Goal: Transaction & Acquisition: Purchase product/service

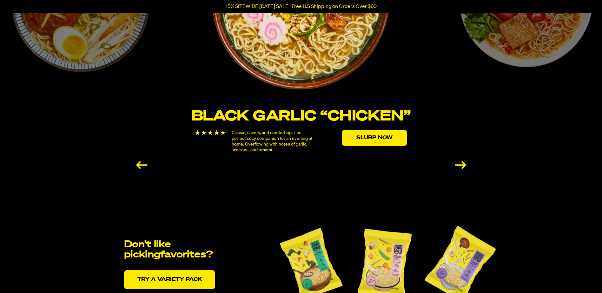
scroll to position [1173, 0]
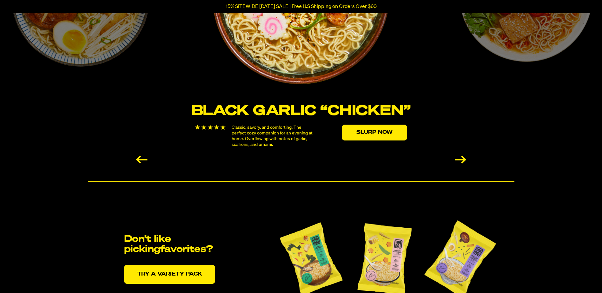
click at [463, 157] on div "Next slide" at bounding box center [459, 160] width 11 height 8
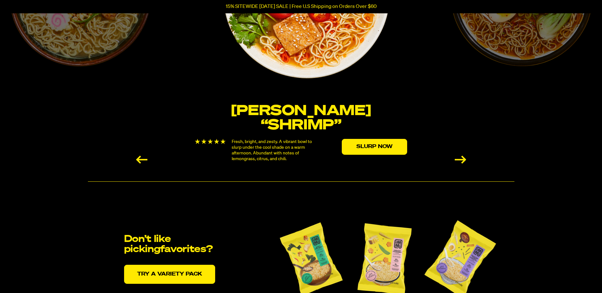
click at [463, 157] on div "Next slide" at bounding box center [459, 160] width 11 height 8
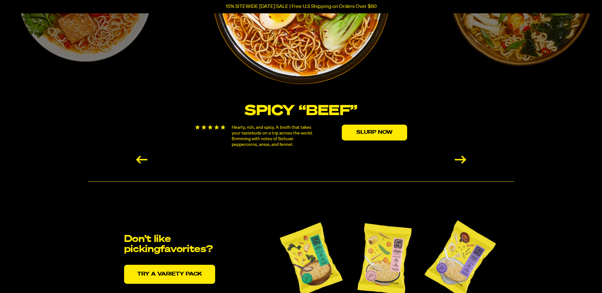
click at [463, 157] on div "Next slide" at bounding box center [459, 160] width 11 height 8
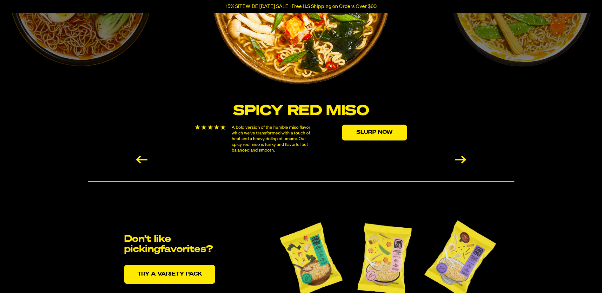
click at [463, 157] on div "Next slide" at bounding box center [459, 160] width 11 height 8
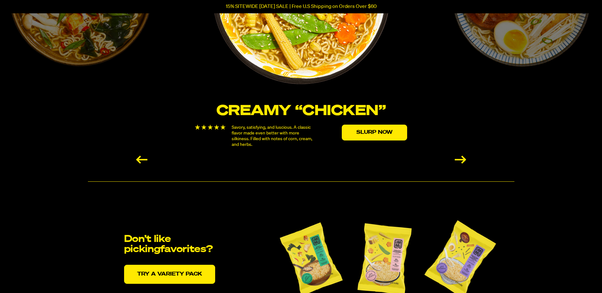
click at [463, 157] on div "Next slide" at bounding box center [459, 160] width 11 height 8
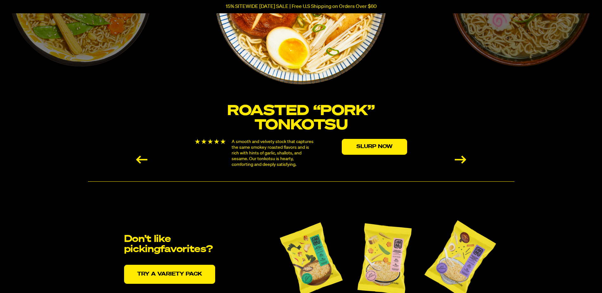
click at [458, 159] on div "Next slide" at bounding box center [459, 160] width 11 height 8
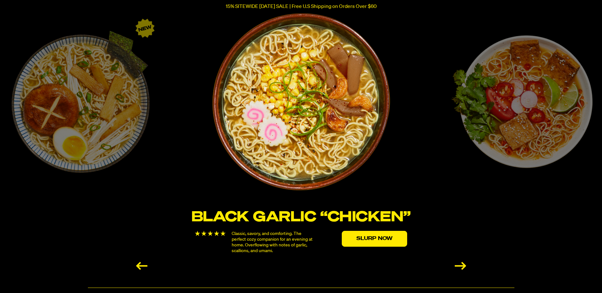
scroll to position [1078, 0]
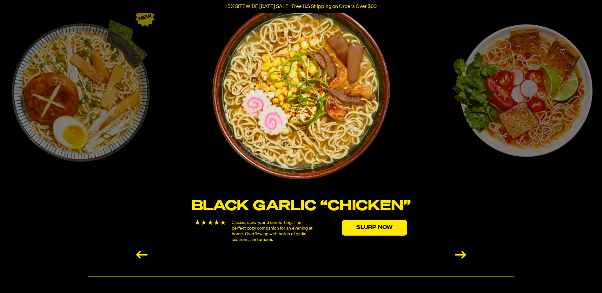
click at [461, 256] on div "Next slide" at bounding box center [459, 255] width 11 height 8
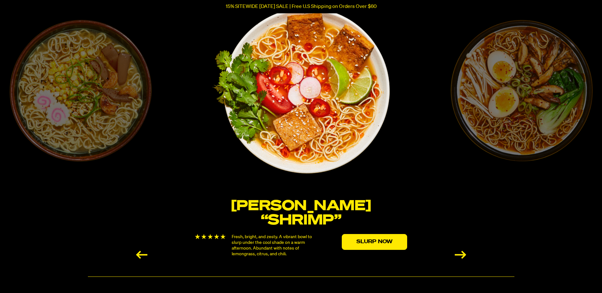
click at [141, 255] on div "Previous slide" at bounding box center [141, 255] width 11 height 8
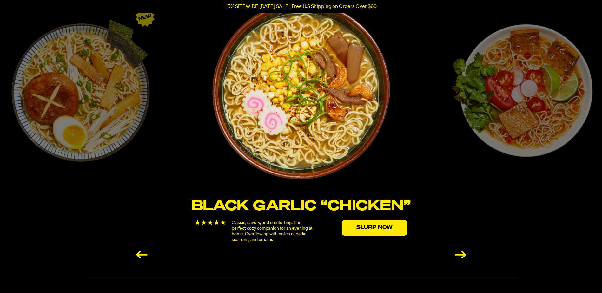
click at [141, 255] on div "Previous slide" at bounding box center [141, 255] width 11 height 8
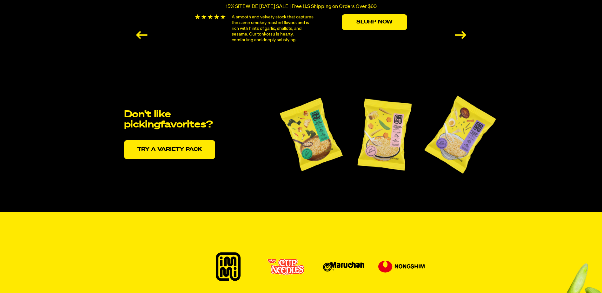
scroll to position [1300, 0]
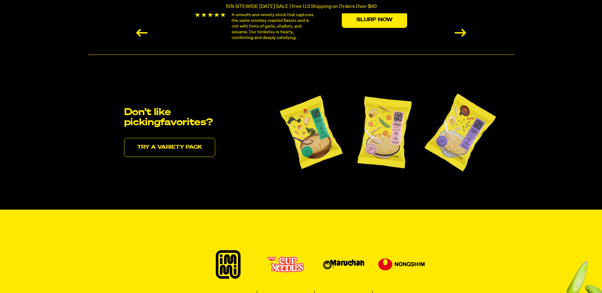
click at [169, 147] on link "Try a variety pack" at bounding box center [169, 147] width 91 height 19
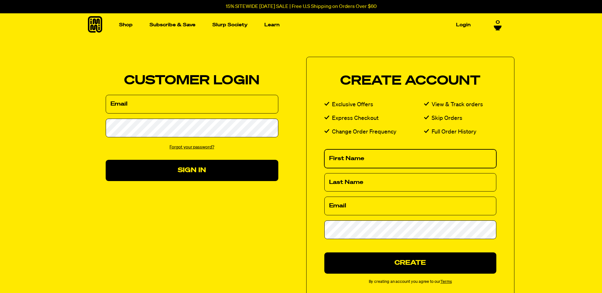
click at [368, 157] on input "First Name" at bounding box center [410, 158] width 172 height 19
type input "Gary"
type input "b"
type input "Bingham"
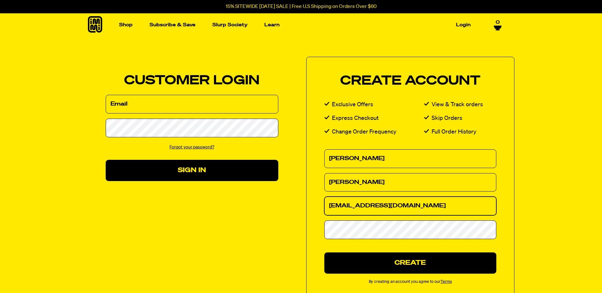
type input "gdbingham@comcast.net"
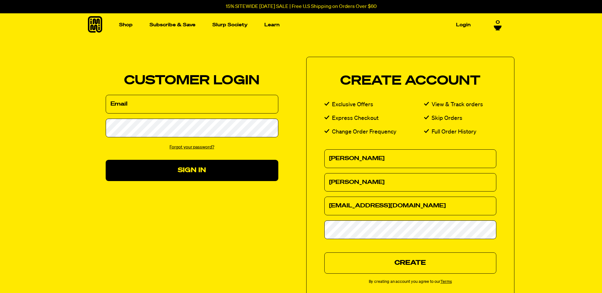
click at [423, 265] on button "Create" at bounding box center [410, 262] width 172 height 21
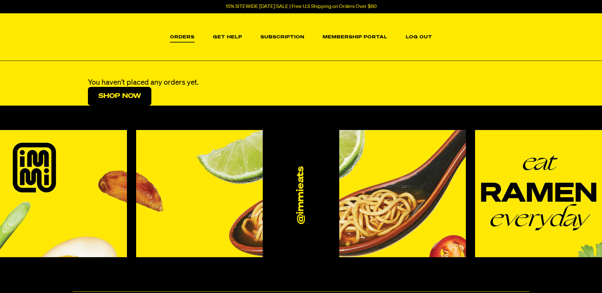
scroll to position [63, 0]
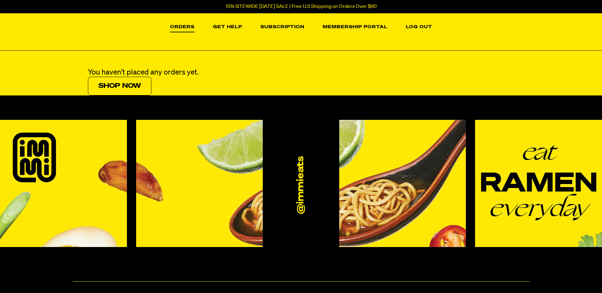
click at [136, 83] on link "Shop Now" at bounding box center [119, 86] width 63 height 19
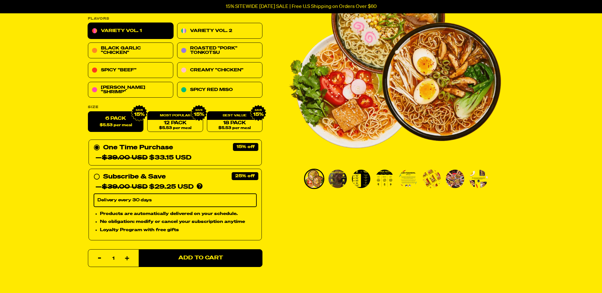
scroll to position [32, 0]
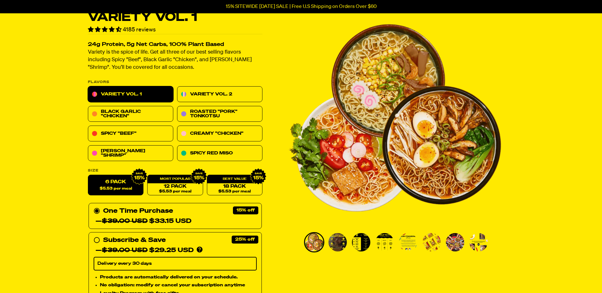
click at [111, 95] on link "Variety Vol. 1" at bounding box center [130, 95] width 85 height 16
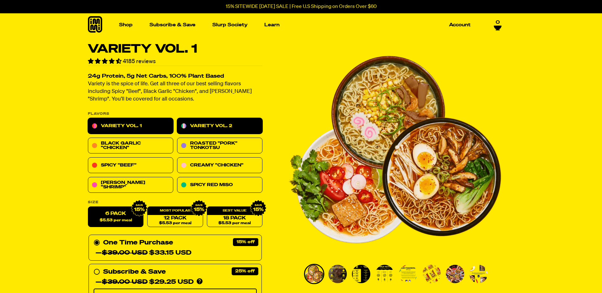
click at [223, 125] on link "Variety Vol. 2" at bounding box center [219, 126] width 85 height 16
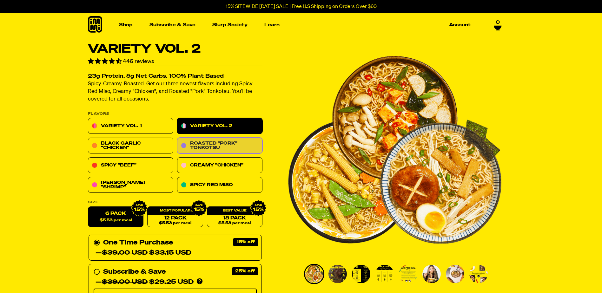
click at [217, 143] on link "Roasted "Pork" Tonkotsu" at bounding box center [219, 146] width 85 height 16
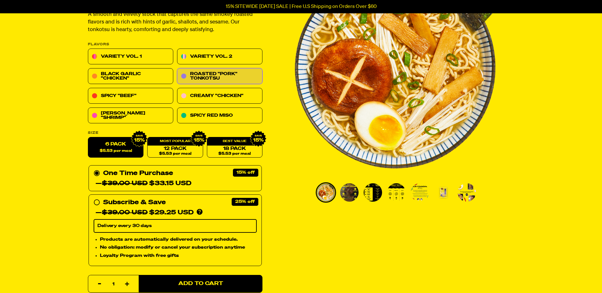
scroll to position [95, 0]
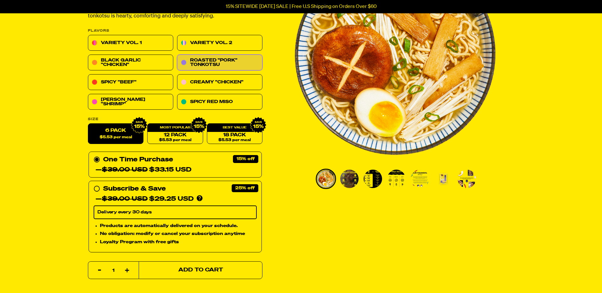
click at [196, 272] on span "Add to Cart" at bounding box center [200, 270] width 45 height 5
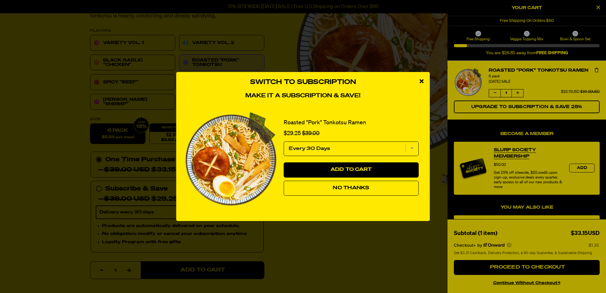
click at [343, 192] on button "No Thanks" at bounding box center [351, 188] width 135 height 15
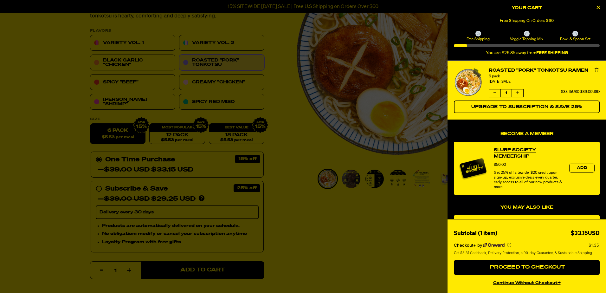
click at [380, 258] on div at bounding box center [303, 146] width 606 height 293
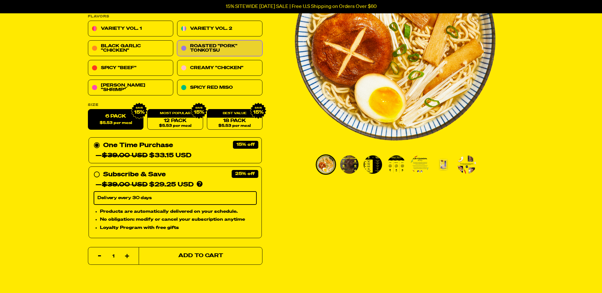
scroll to position [92, 0]
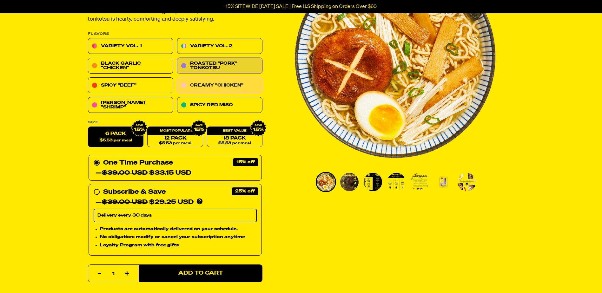
click at [240, 87] on link "Creamy "Chicken"" at bounding box center [219, 86] width 85 height 16
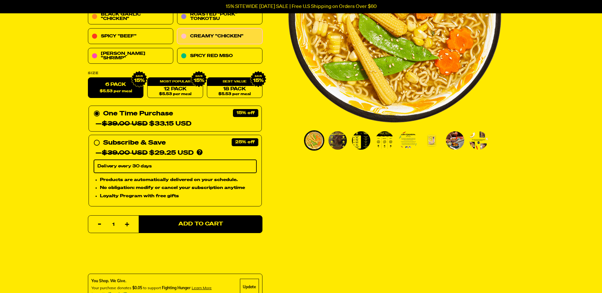
scroll to position [159, 0]
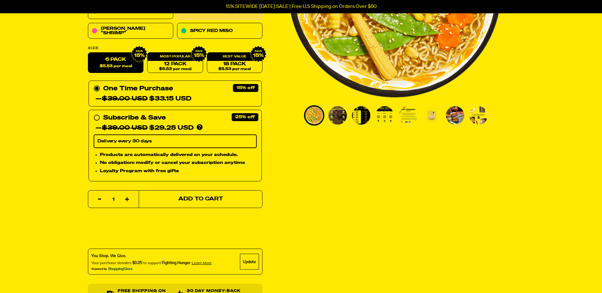
click at [202, 199] on span "Add to Cart" at bounding box center [200, 199] width 45 height 5
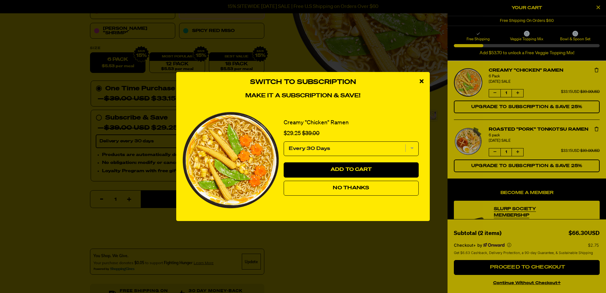
click at [364, 191] on button "No Thanks" at bounding box center [351, 188] width 135 height 15
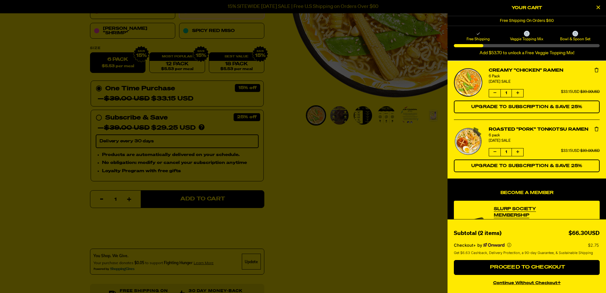
click at [320, 219] on div at bounding box center [303, 146] width 606 height 293
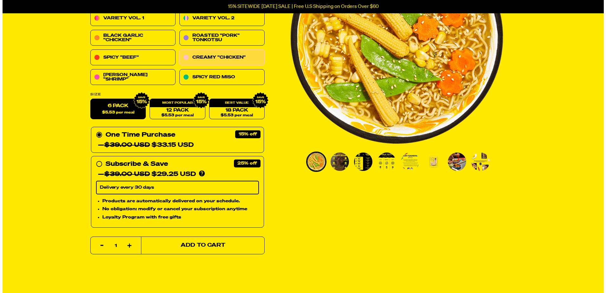
scroll to position [0, 0]
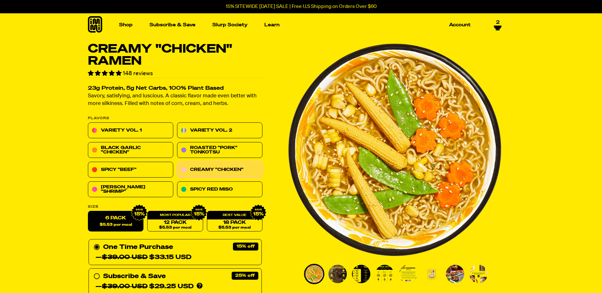
click at [495, 26] on icon at bounding box center [497, 28] width 8 height 4
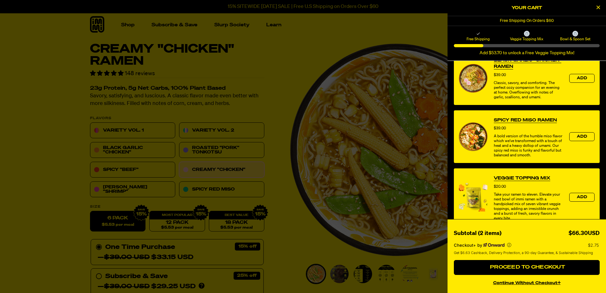
scroll to position [254, 0]
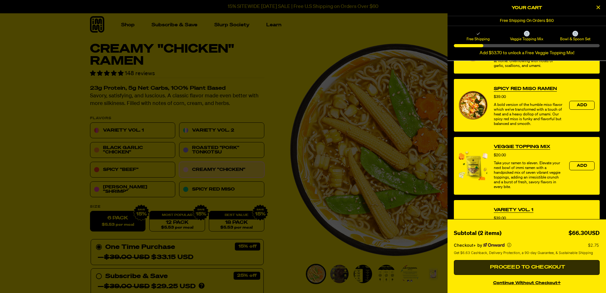
click at [531, 269] on span "Proceed to Checkout" at bounding box center [527, 267] width 77 height 5
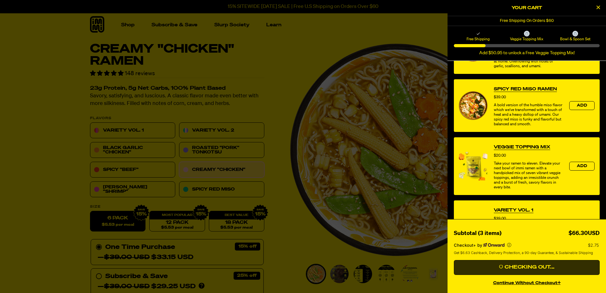
scroll to position [254, 0]
